Goal: Check status: Check status

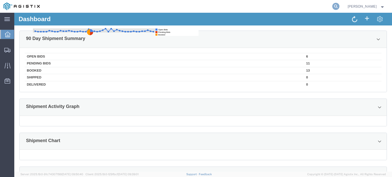
click at [198, 5] on icon at bounding box center [335, 6] width 7 height 7
click at [198, 7] on input "search" at bounding box center [254, 6] width 155 height 12
paste input "56768406"
type input "56768406"
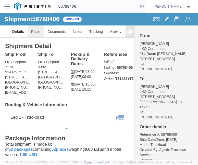
click link "Rates"
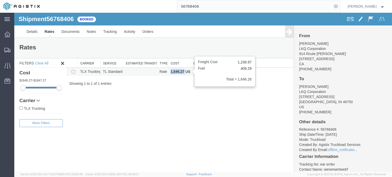
copy b "1,646.27"
drag, startPoint x: 167, startPoint y: 73, endPoint x: 183, endPoint y: 72, distance: 16.1
click at [183, 72] on td "1,646.27 USD" at bounding box center [179, 72] width 23 height 8
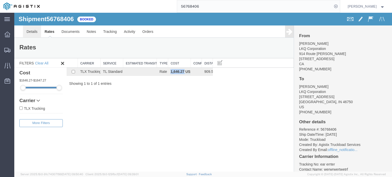
click at [31, 31] on link "Details" at bounding box center [32, 32] width 18 height 12
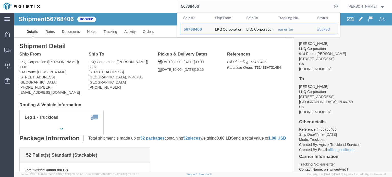
drag, startPoint x: 225, startPoint y: 8, endPoint x: 146, endPoint y: 7, distance: 79.1
click at [146, 7] on div "56768406 Ship ID Ship From Ship To Tracking Nu. Status Ship ID 56768406 Ship Fr…" at bounding box center [191, 6] width 297 height 13
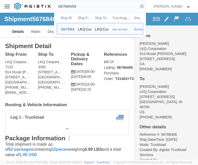
click at [112, 6] on input "56768406" at bounding box center [96, 6] width 84 height 12
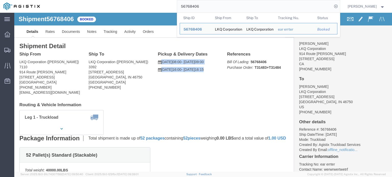
drag, startPoint x: 174, startPoint y: 70, endPoint x: 143, endPoint y: 48, distance: 38.0
click div "Pickup & Delivery Dates [DATE] 08:00 - [DATE] 09:00 [DATE] 16:00 - [DATE] 16:15…"
